Goal: Task Accomplishment & Management: Manage account settings

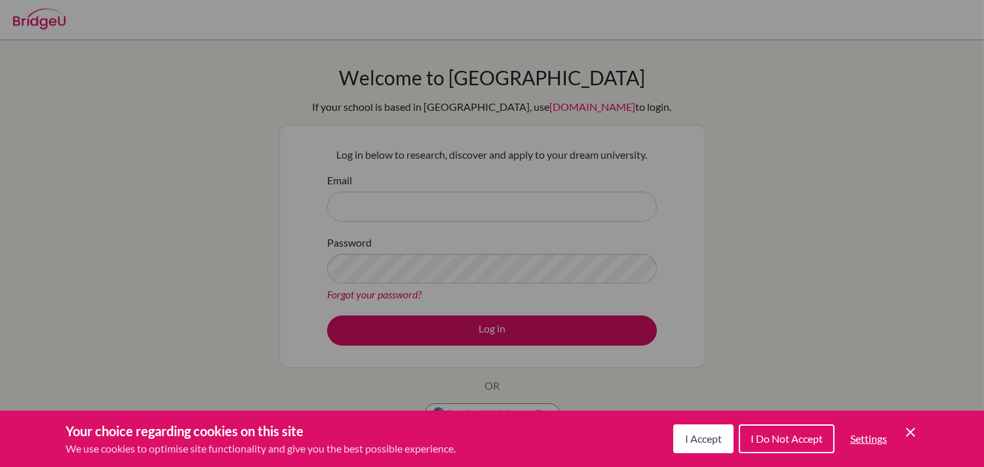
click at [712, 447] on button "I Accept" at bounding box center [704, 438] width 60 height 29
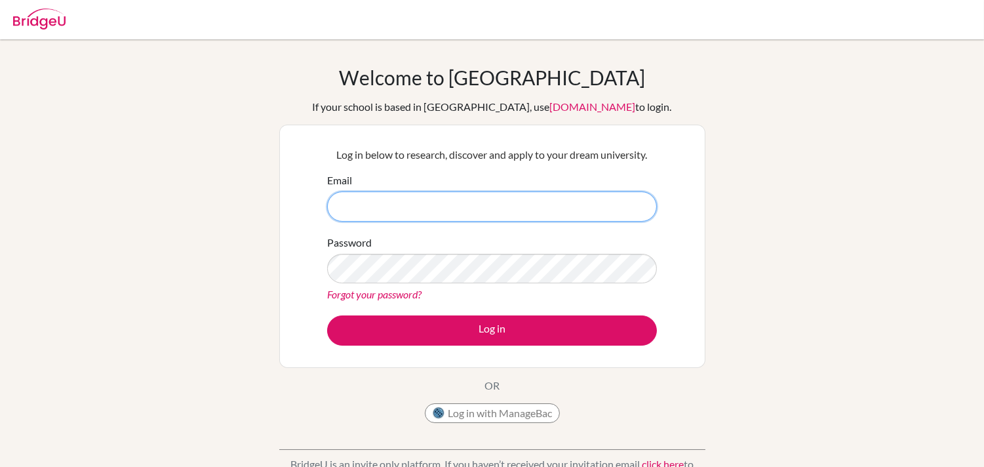
click at [372, 201] on input "Email" at bounding box center [492, 207] width 330 height 30
type input "umapaulie@gmail.com"
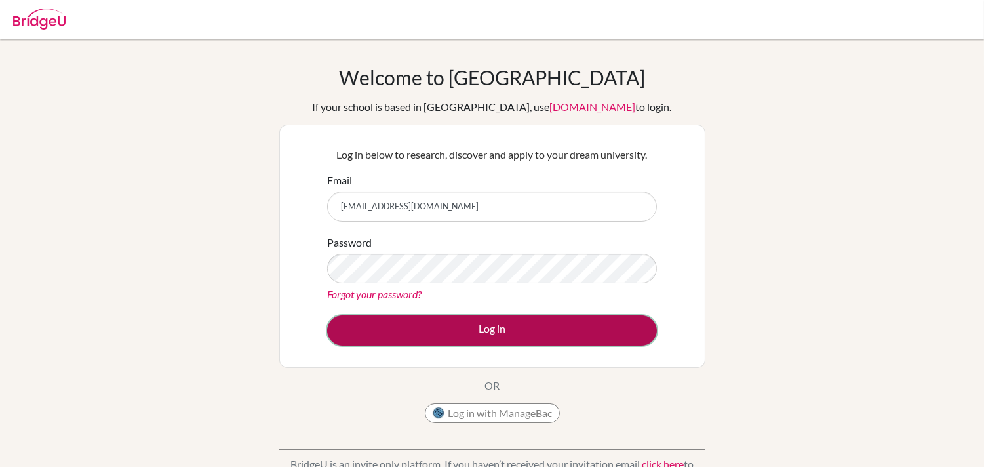
click at [586, 328] on button "Log in" at bounding box center [492, 330] width 330 height 30
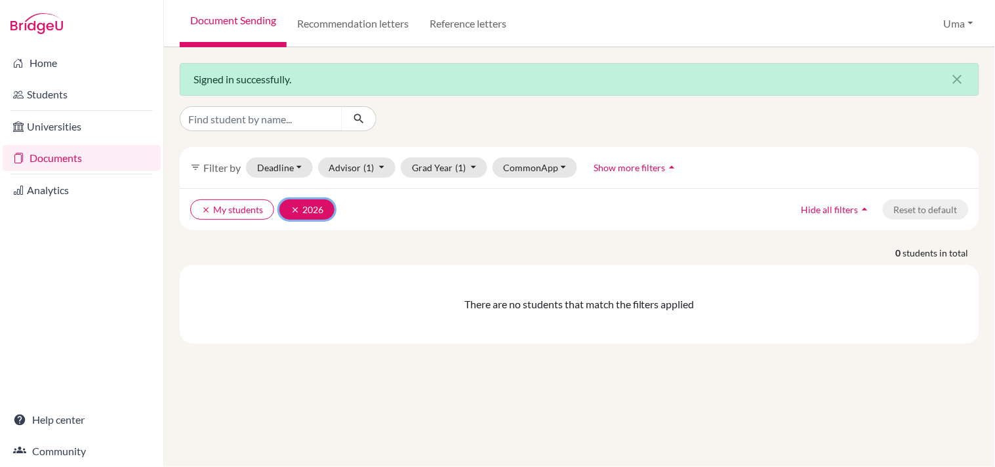
click at [286, 202] on button "clear 2026" at bounding box center [306, 209] width 55 height 20
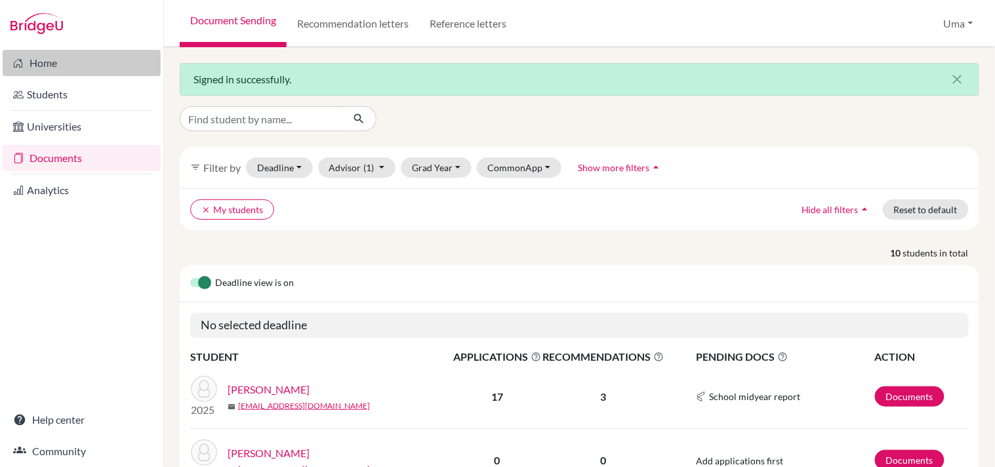
click at [24, 54] on link "Home" at bounding box center [82, 63] width 158 height 26
